Goal: Task Accomplishment & Management: Use online tool/utility

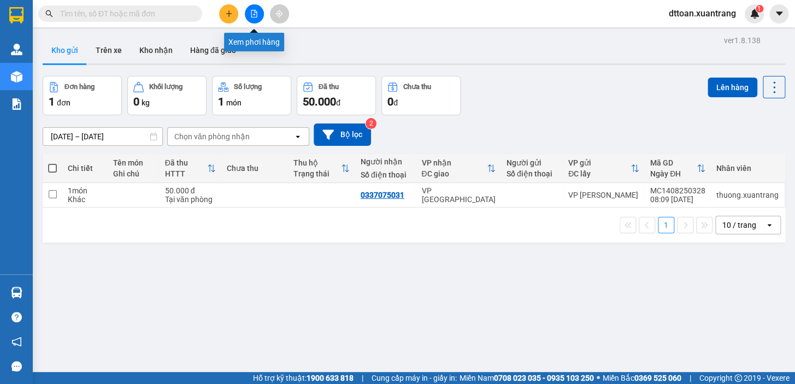
click at [248, 12] on button at bounding box center [254, 13] width 19 height 19
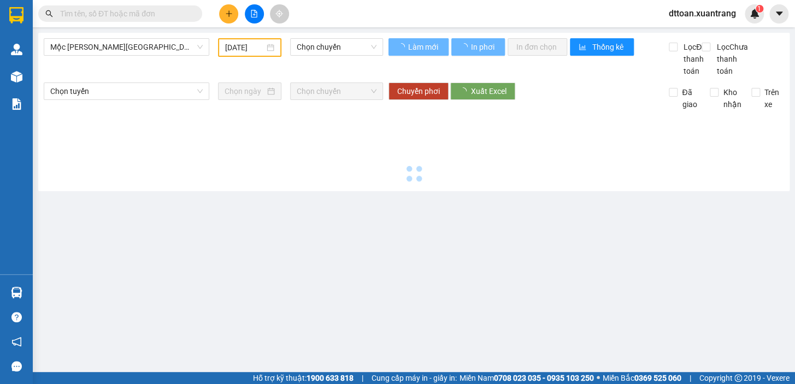
type input "[DATE]"
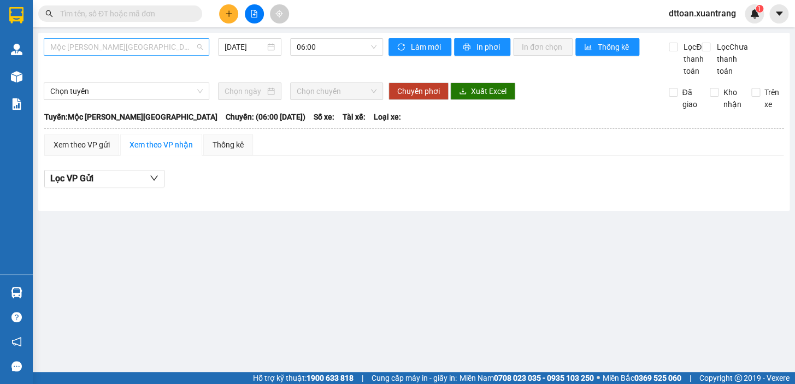
click at [192, 49] on span "Mộc [PERSON_NAME][GEOGRAPHIC_DATA]" at bounding box center [126, 47] width 152 height 16
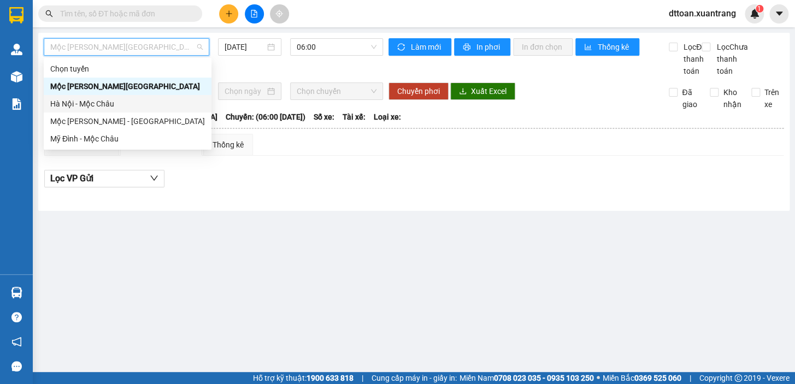
click at [162, 102] on div "Hà Nội - Mộc Châu" at bounding box center [127, 104] width 155 height 12
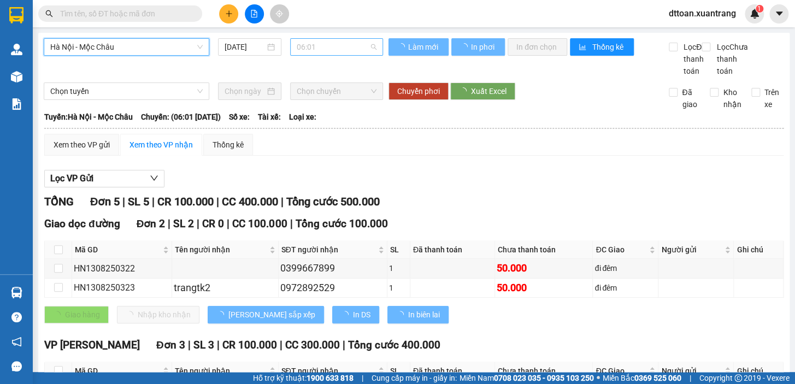
drag, startPoint x: 342, startPoint y: 49, endPoint x: 336, endPoint y: 79, distance: 30.6
click at [342, 48] on span "06:01" at bounding box center [337, 47] width 80 height 16
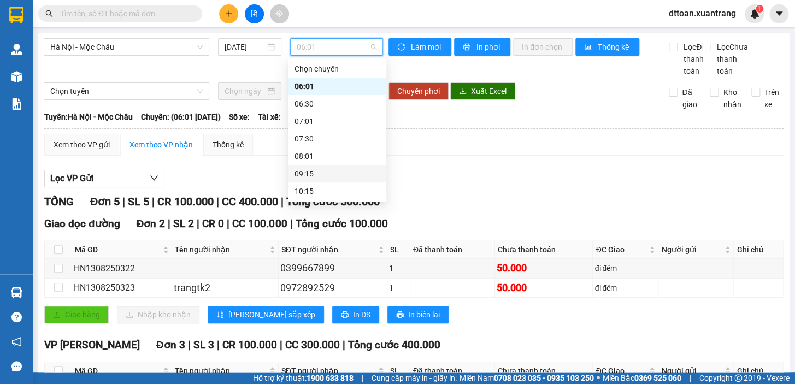
scroll to position [157, 0]
click at [243, 48] on input "[DATE]" at bounding box center [245, 47] width 41 height 12
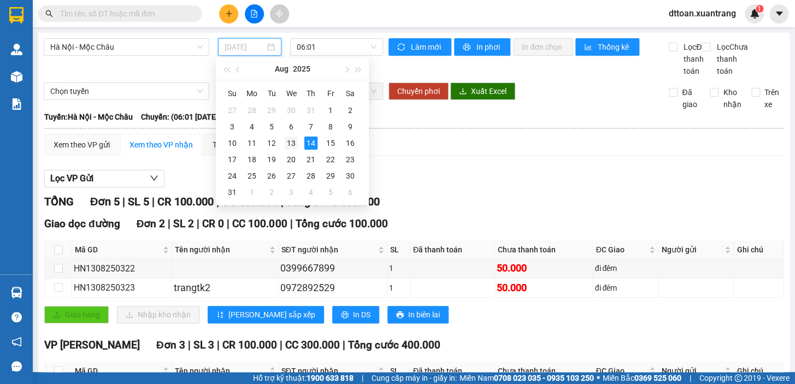
click at [296, 140] on div "13" at bounding box center [291, 143] width 13 height 13
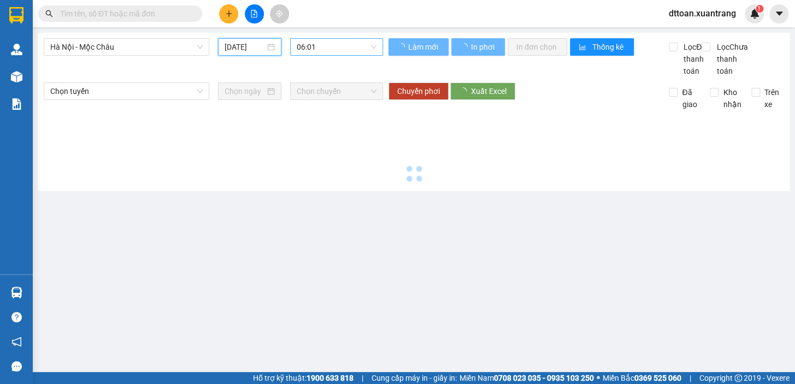
type input "[DATE]"
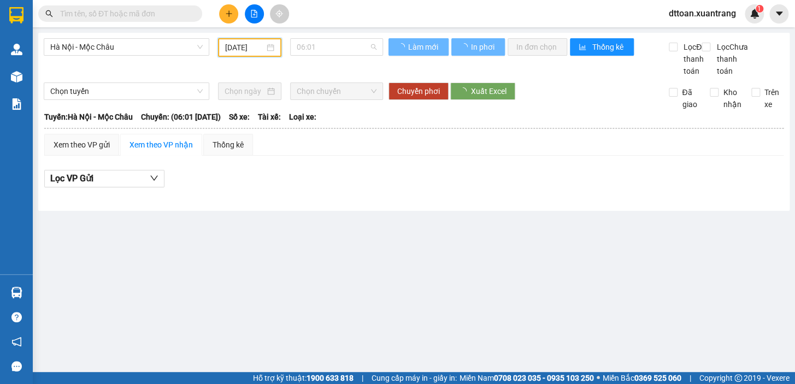
drag, startPoint x: 333, startPoint y: 44, endPoint x: 332, endPoint y: 92, distance: 48.6
click at [332, 44] on span "06:01" at bounding box center [337, 47] width 80 height 16
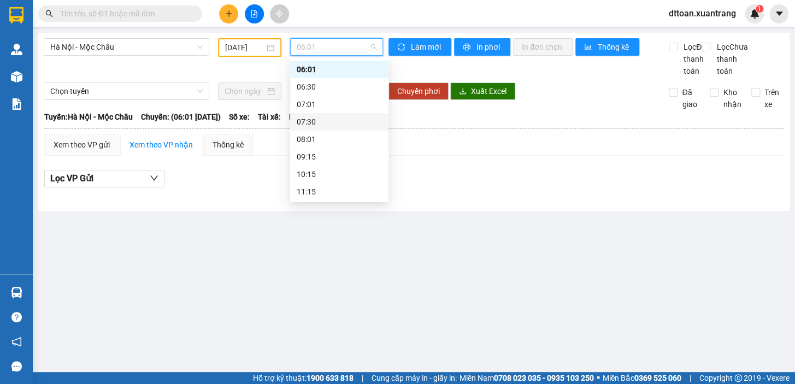
scroll to position [157, 0]
click at [329, 192] on div "19:15" at bounding box center [339, 192] width 85 height 12
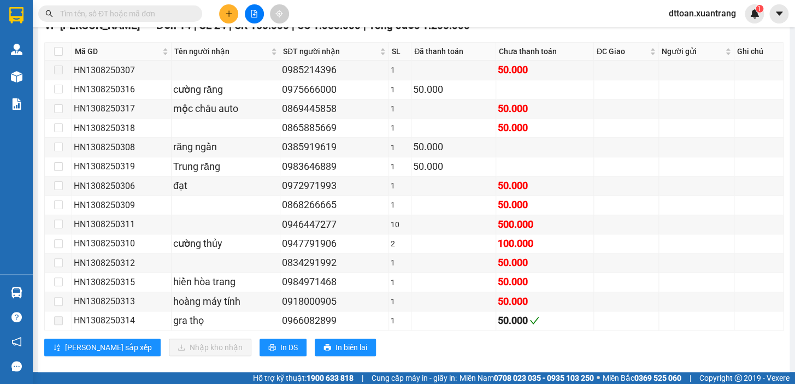
scroll to position [224, 0]
